Goal: Transaction & Acquisition: Purchase product/service

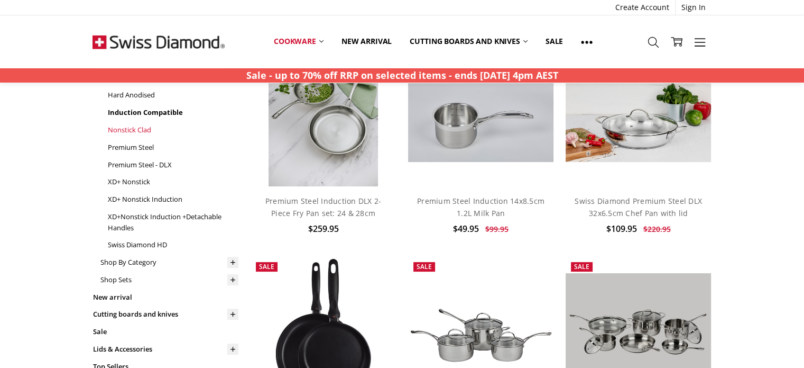
scroll to position [115, 0]
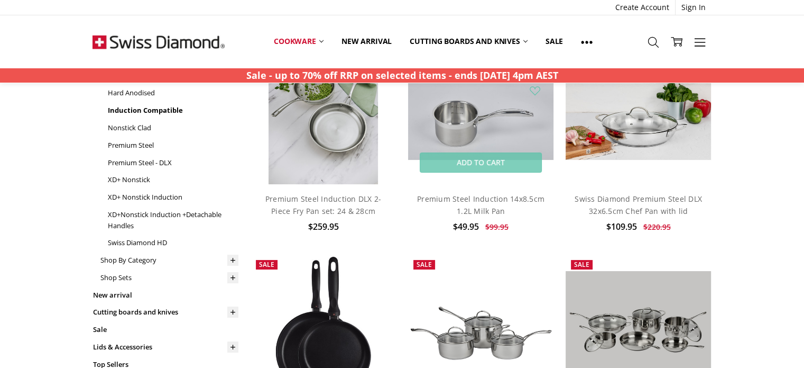
click at [463, 139] on img at bounding box center [481, 110] width 146 height 97
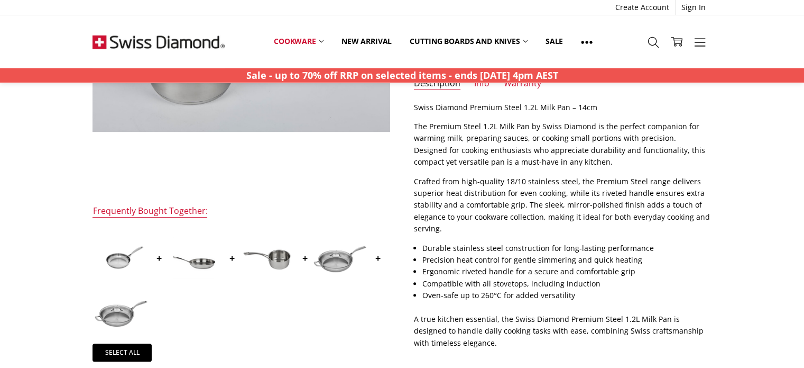
scroll to position [234, 0]
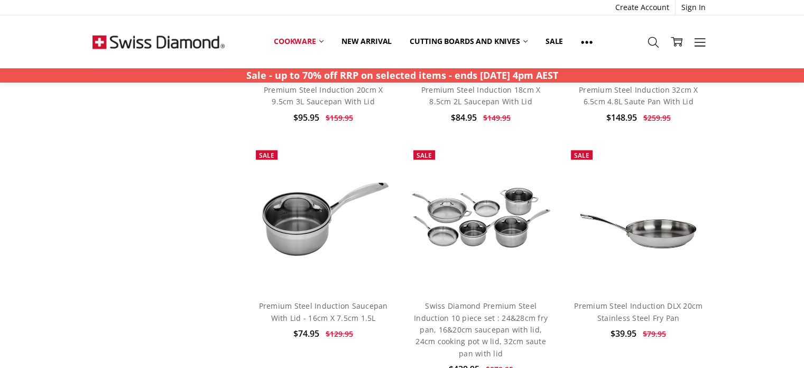
scroll to position [2673, 0]
